Goal: Information Seeking & Learning: Learn about a topic

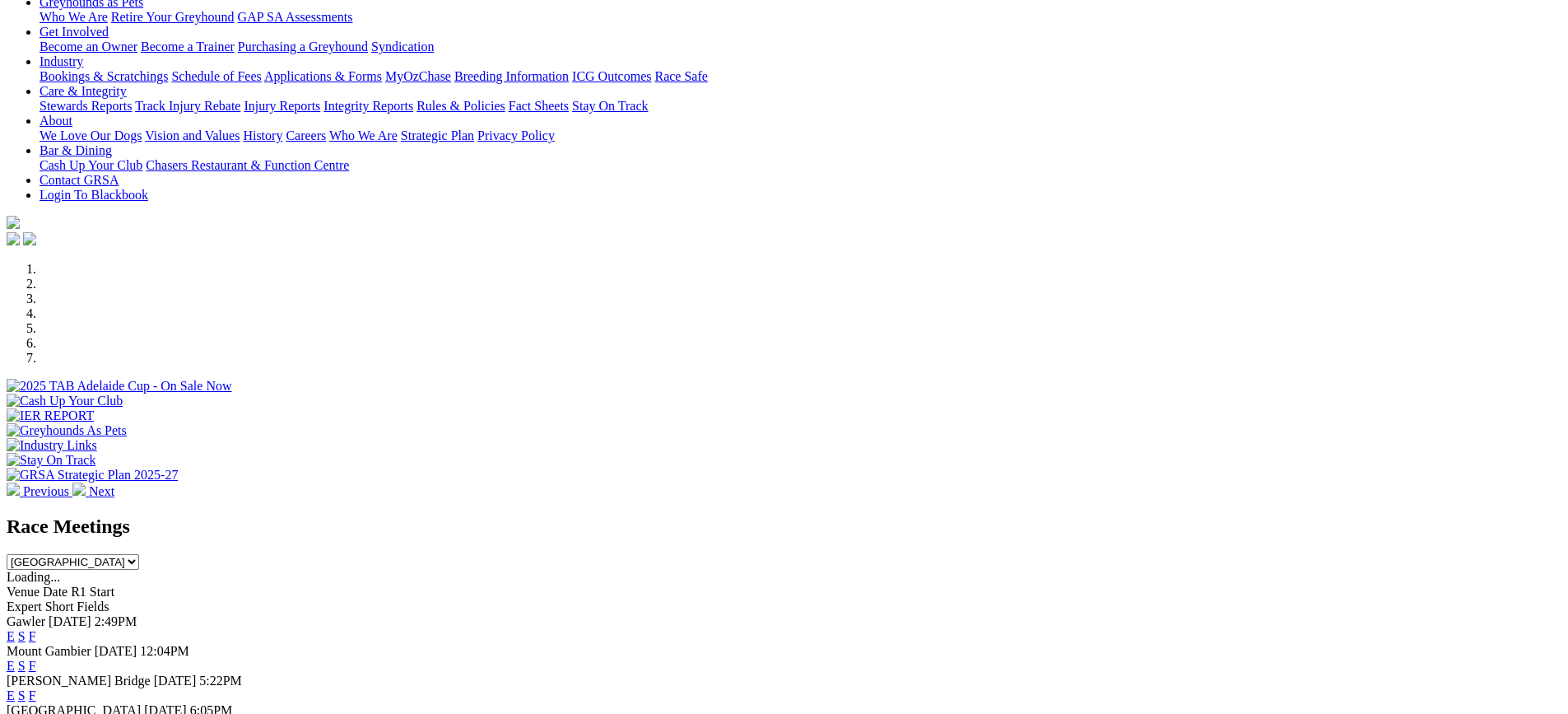
scroll to position [576, 0]
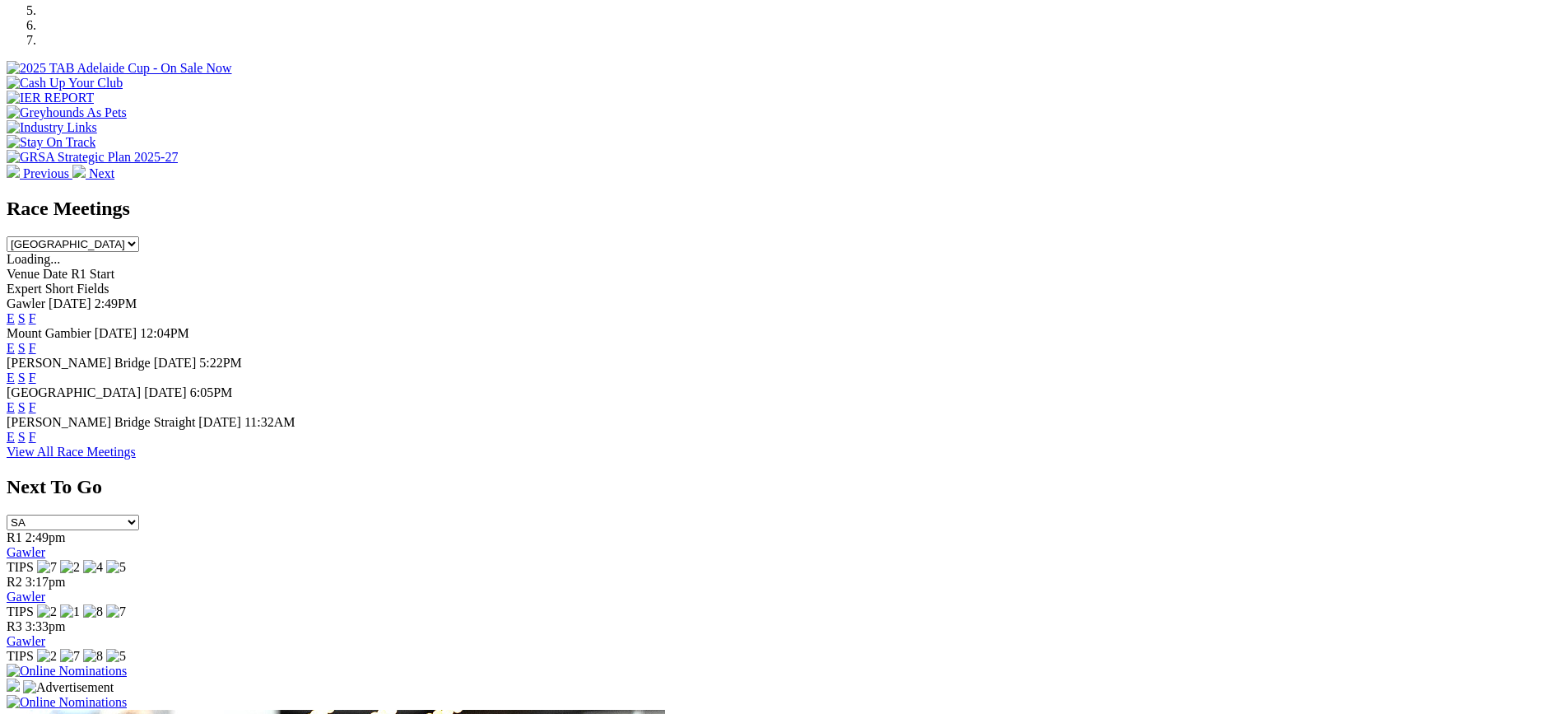
click at [36, 430] on link "F" at bounding box center [33, 437] width 8 height 14
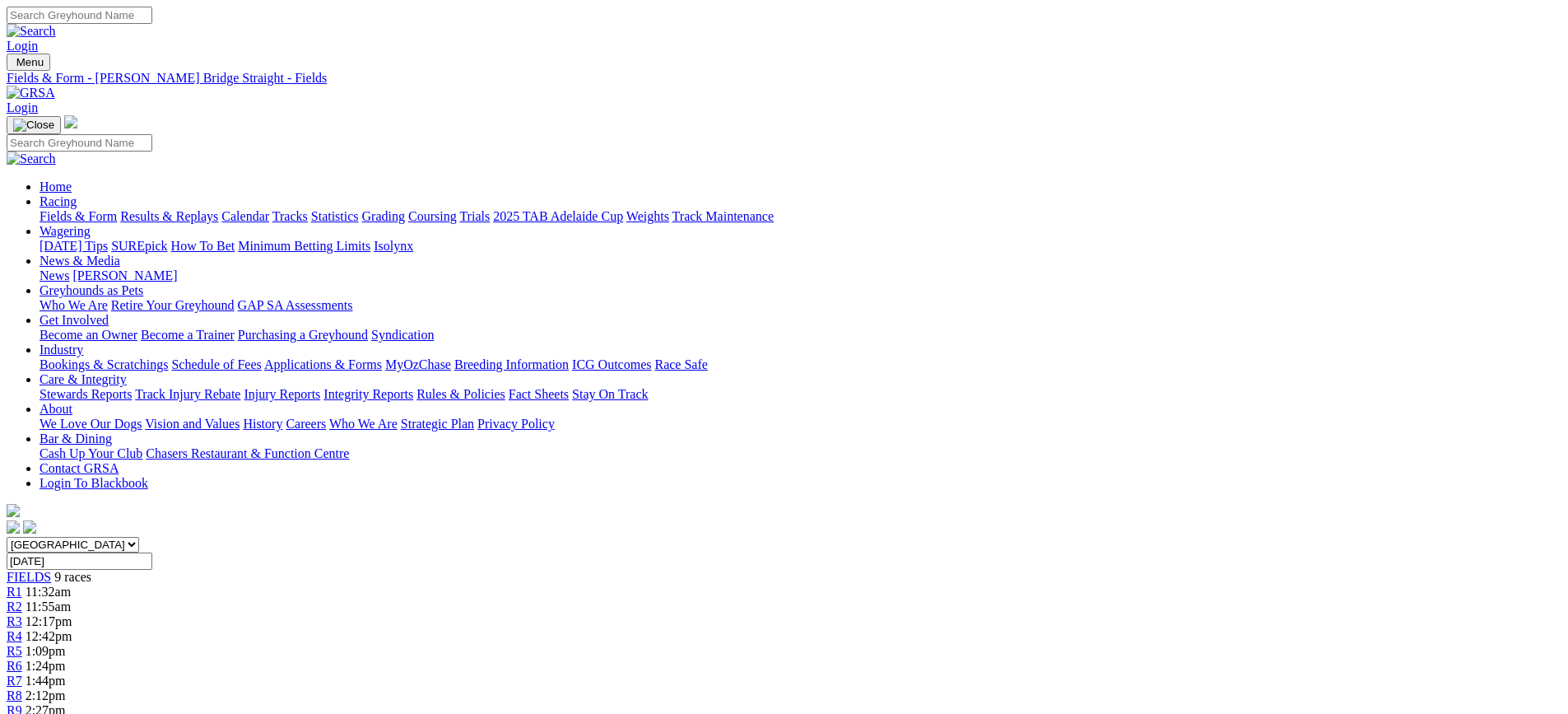
click at [218, 209] on link "Results & Replays" at bounding box center [169, 216] width 98 height 14
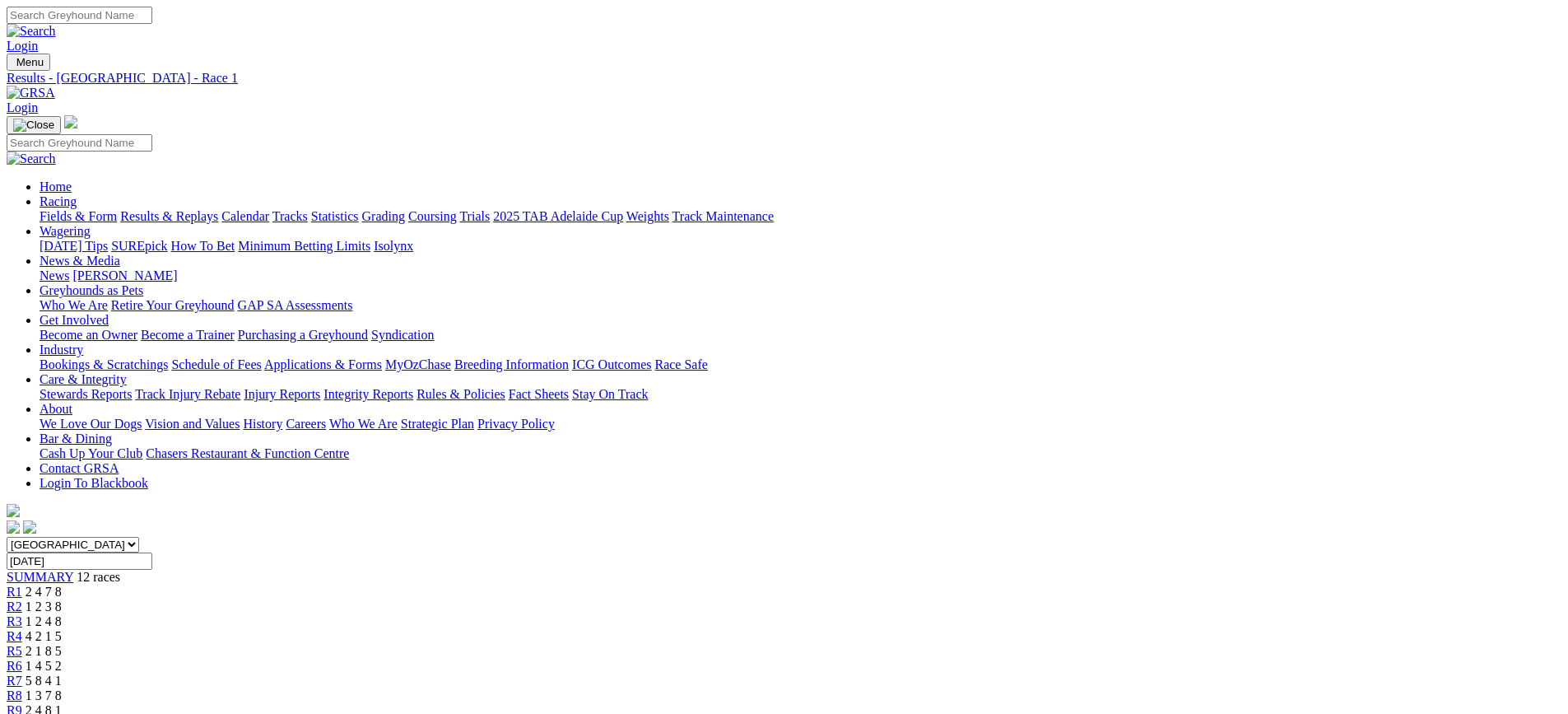
click at [117, 209] on link "Fields & Form" at bounding box center [77, 216] width 77 height 14
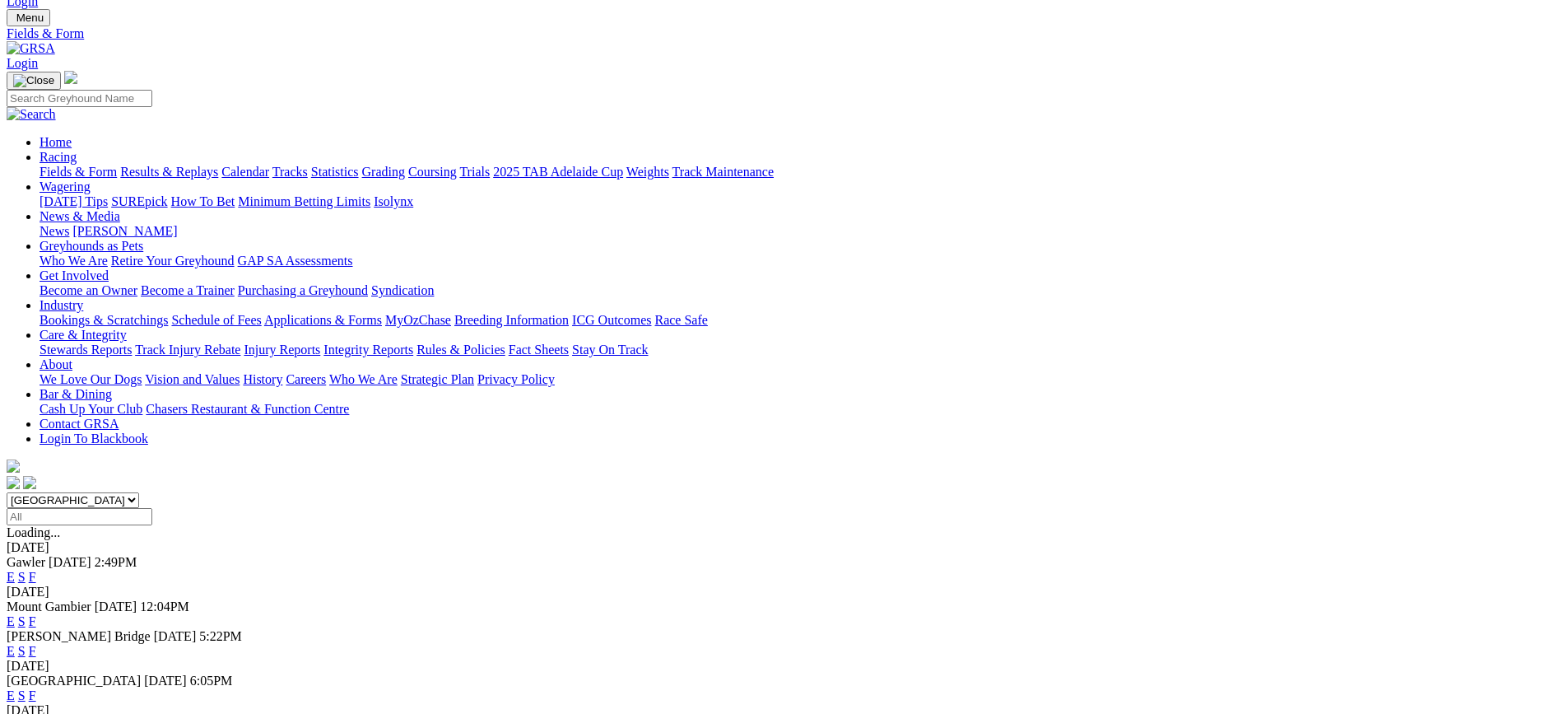
scroll to position [82, 0]
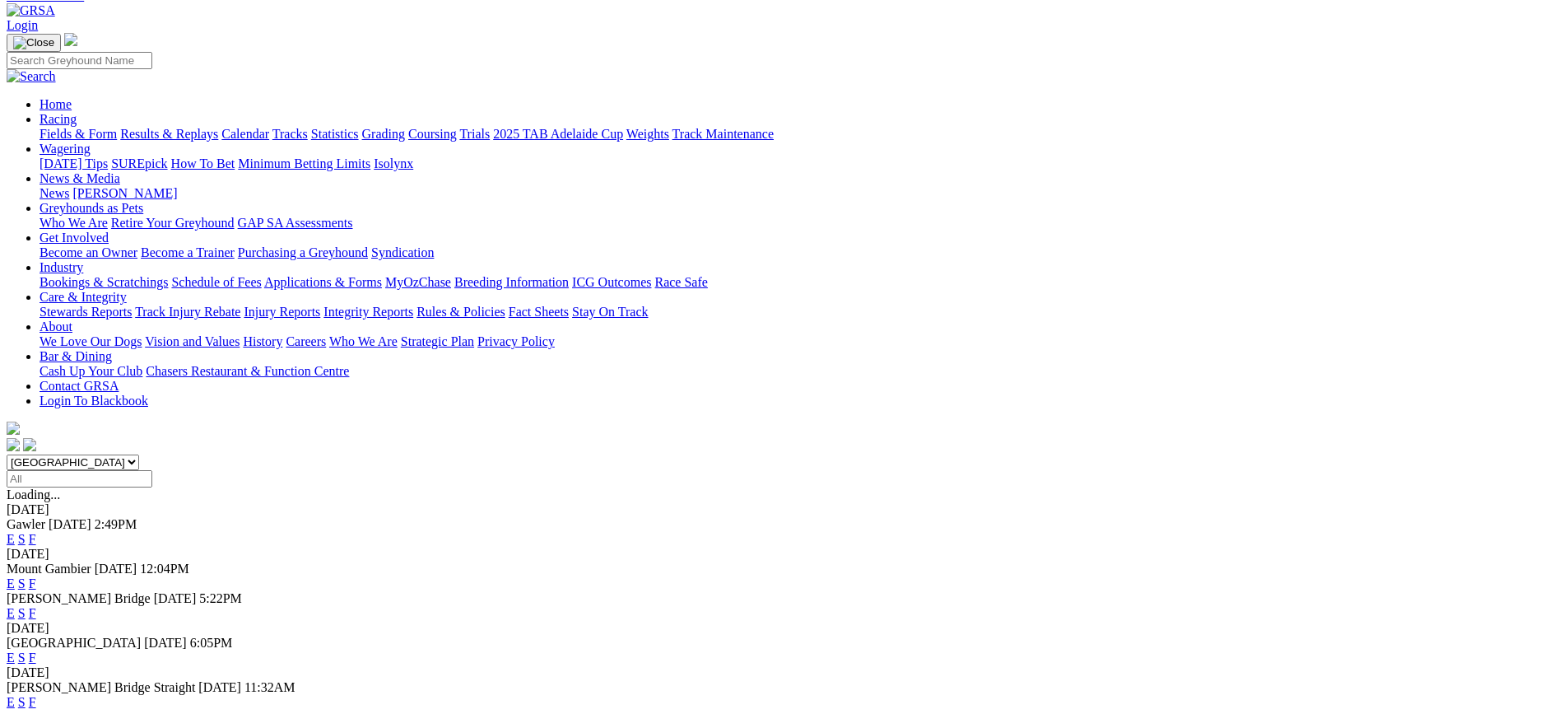
click at [36, 695] on link "F" at bounding box center [33, 702] width 8 height 14
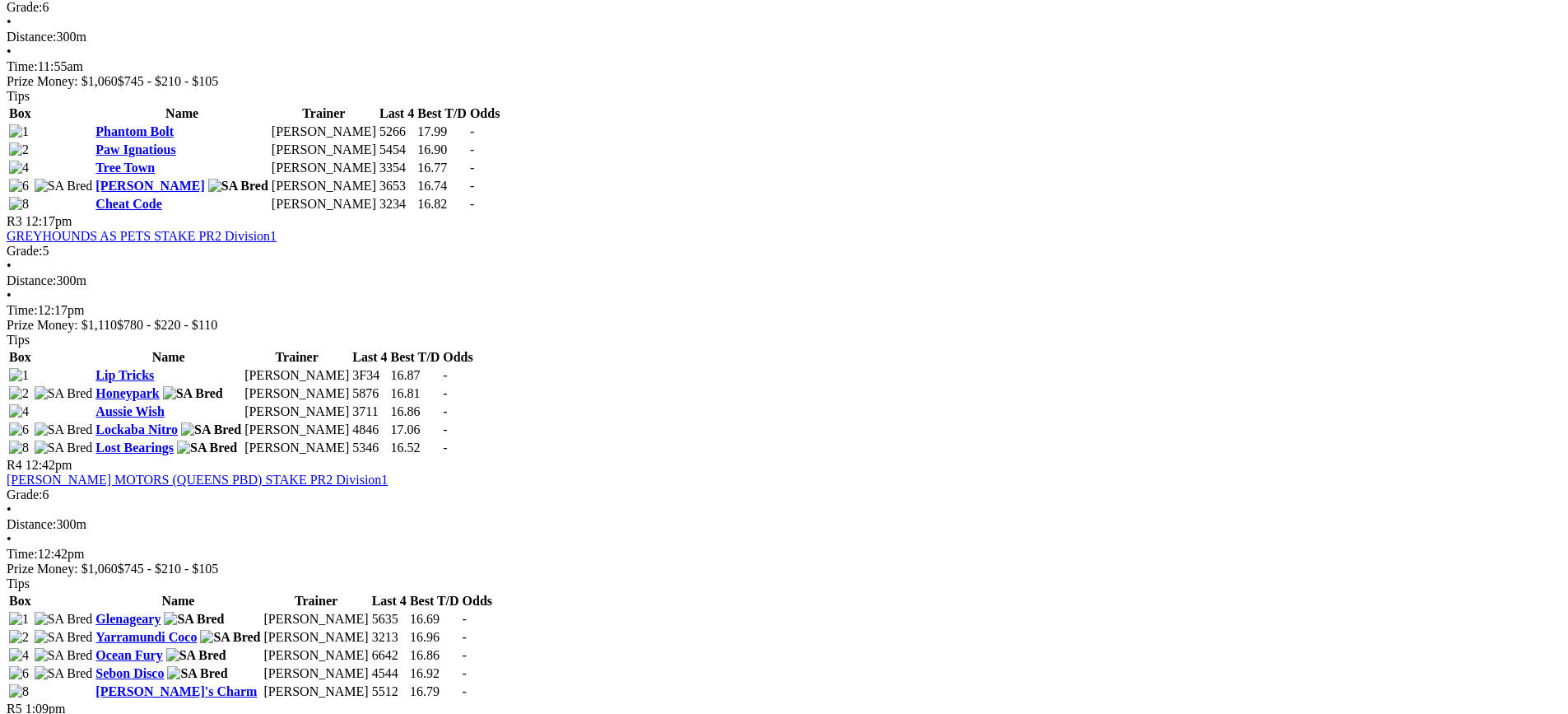
scroll to position [1071, 0]
